Goal: Transaction & Acquisition: Register for event/course

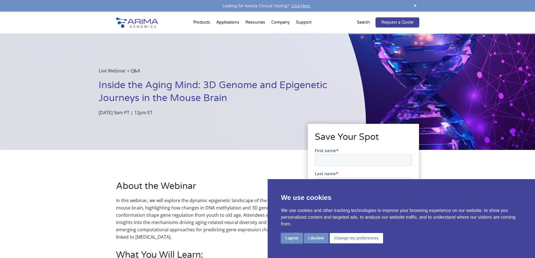
click at [289, 237] on button "I agree" at bounding box center [292, 238] width 22 height 10
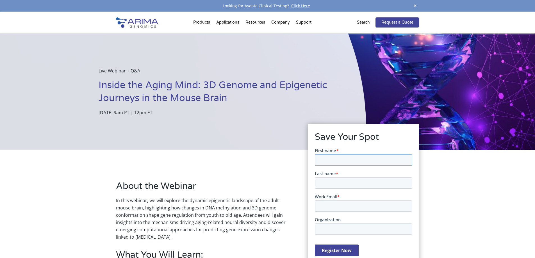
click at [340, 164] on input "First name *" at bounding box center [363, 159] width 97 height 11
type input "Anson"
click at [348, 184] on input "Last name *" at bounding box center [363, 182] width 97 height 11
type input "Cho"
click at [344, 206] on input "Work Email *" at bounding box center [363, 205] width 97 height 11
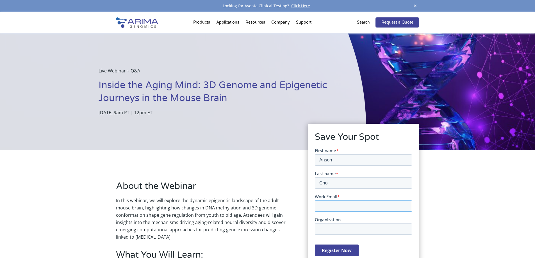
type input "Kinsang_Cho@meei.harvard.edu"
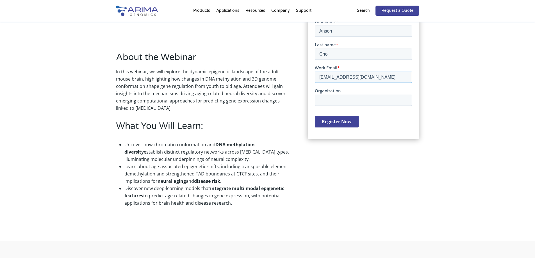
scroll to position [129, 0]
click at [334, 123] on input "Register Now" at bounding box center [337, 121] width 44 height 12
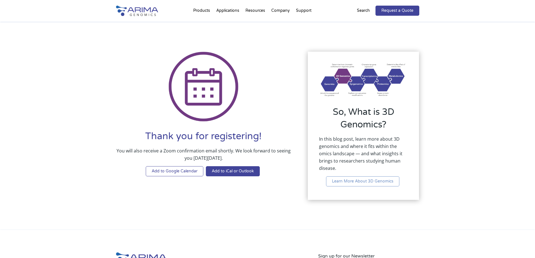
click at [167, 173] on link "Add to Google Calendar" at bounding box center [175, 171] width 58 height 10
click at [238, 171] on link "Add to iCal or Outlook" at bounding box center [233, 171] width 54 height 10
